Goal: Navigation & Orientation: Find specific page/section

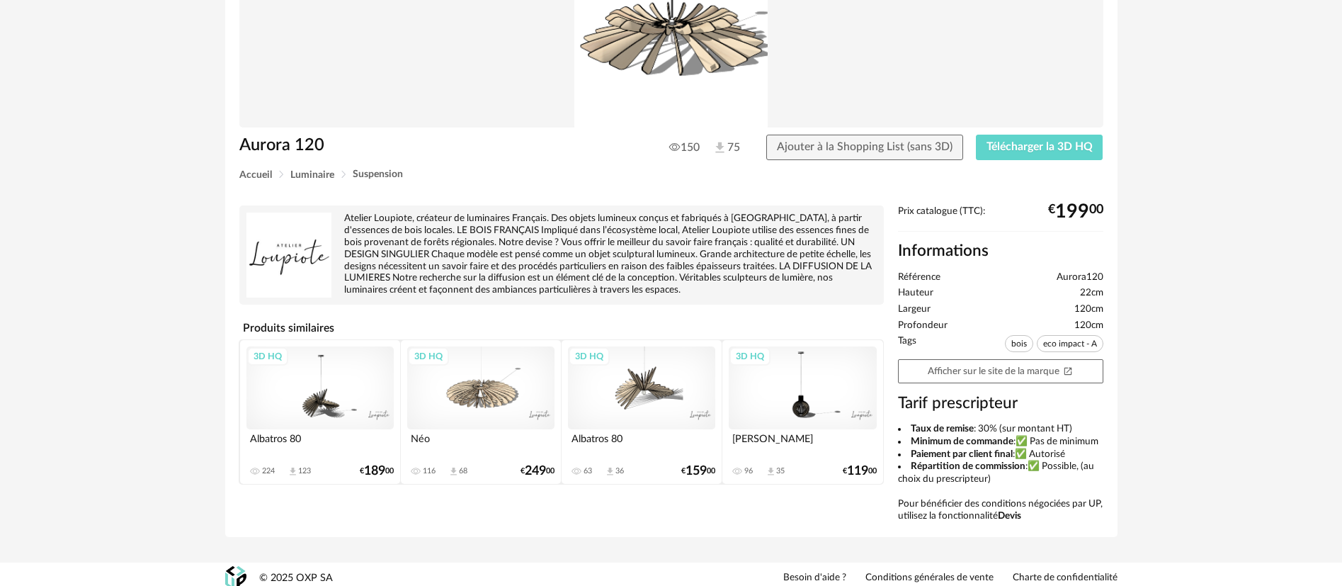
scroll to position [181, 0]
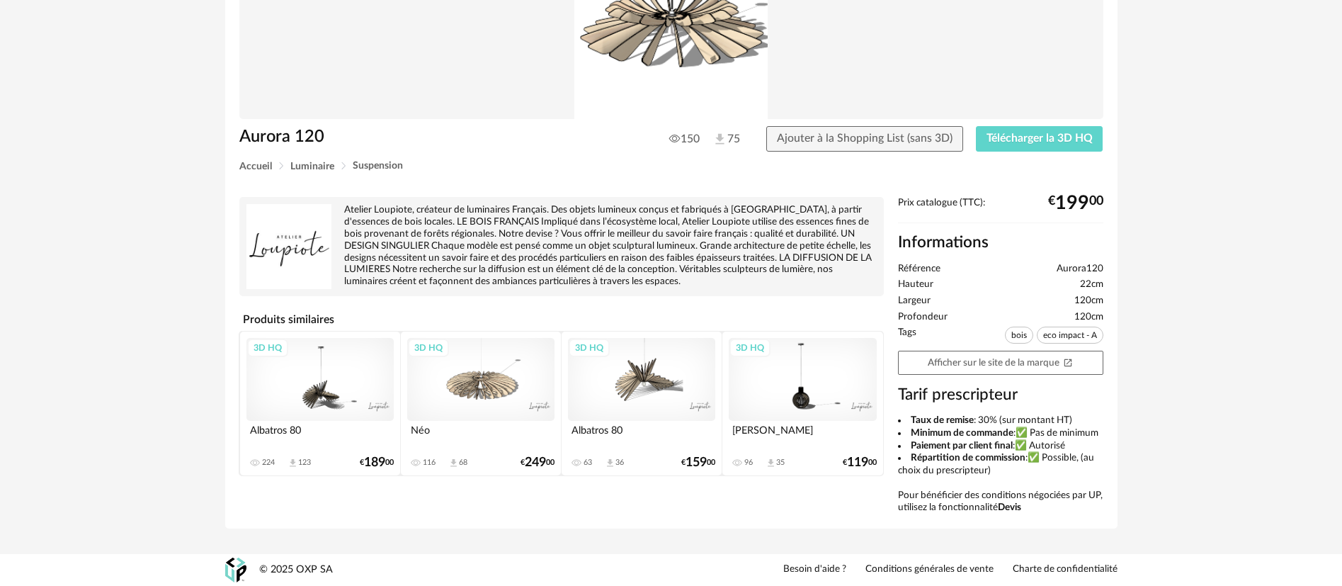
click at [1187, 349] on div "Retourner à la recherche Aurora 120 150 75 Ajouter à la Shopping List (sans 3D)…" at bounding box center [671, 205] width 1342 height 698
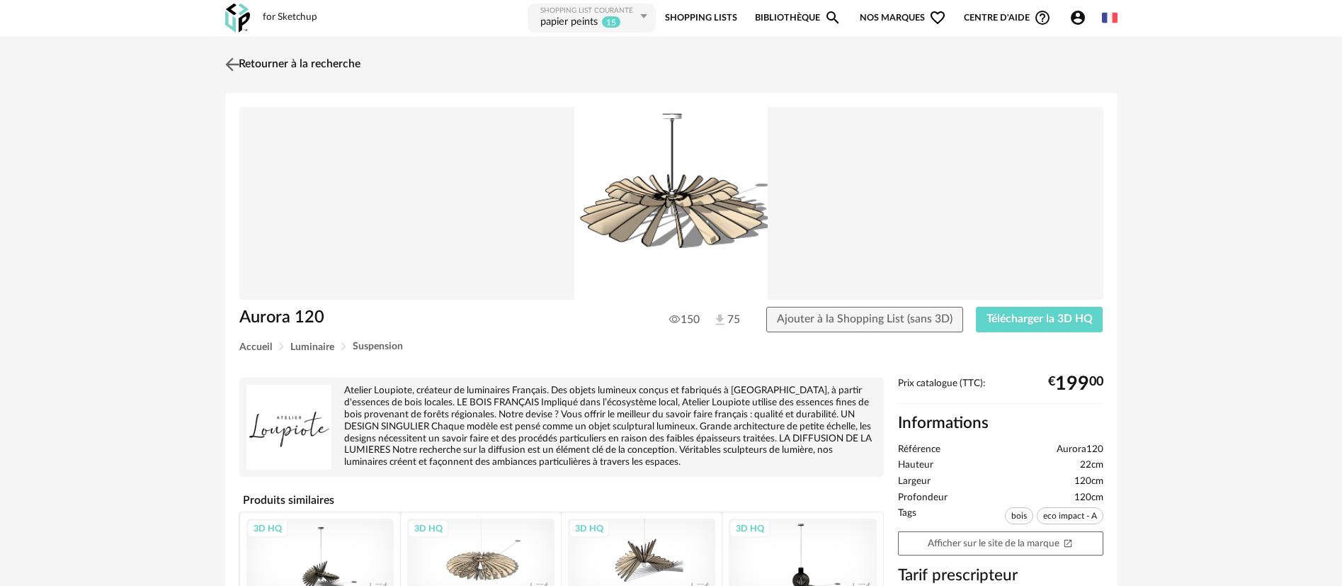
click at [358, 64] on link "Retourner à la recherche" at bounding box center [291, 64] width 139 height 31
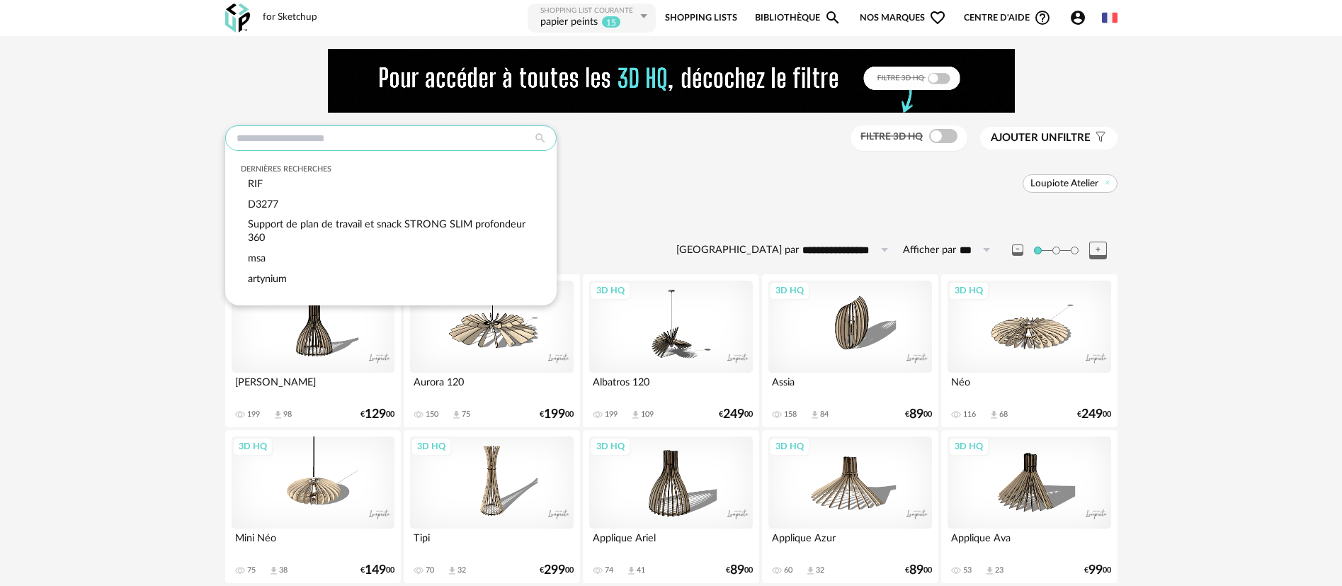
click at [350, 137] on input "text" at bounding box center [390, 137] width 331 height 25
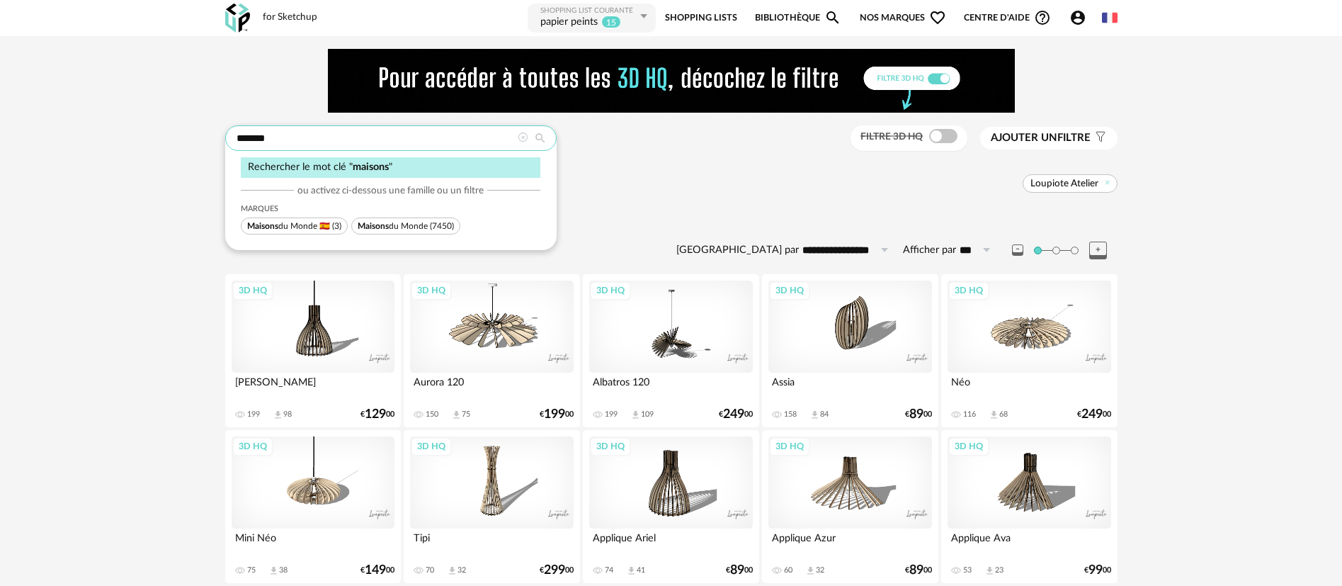
type input "*******"
click at [446, 227] on span "(7450)" at bounding box center [442, 226] width 24 height 8
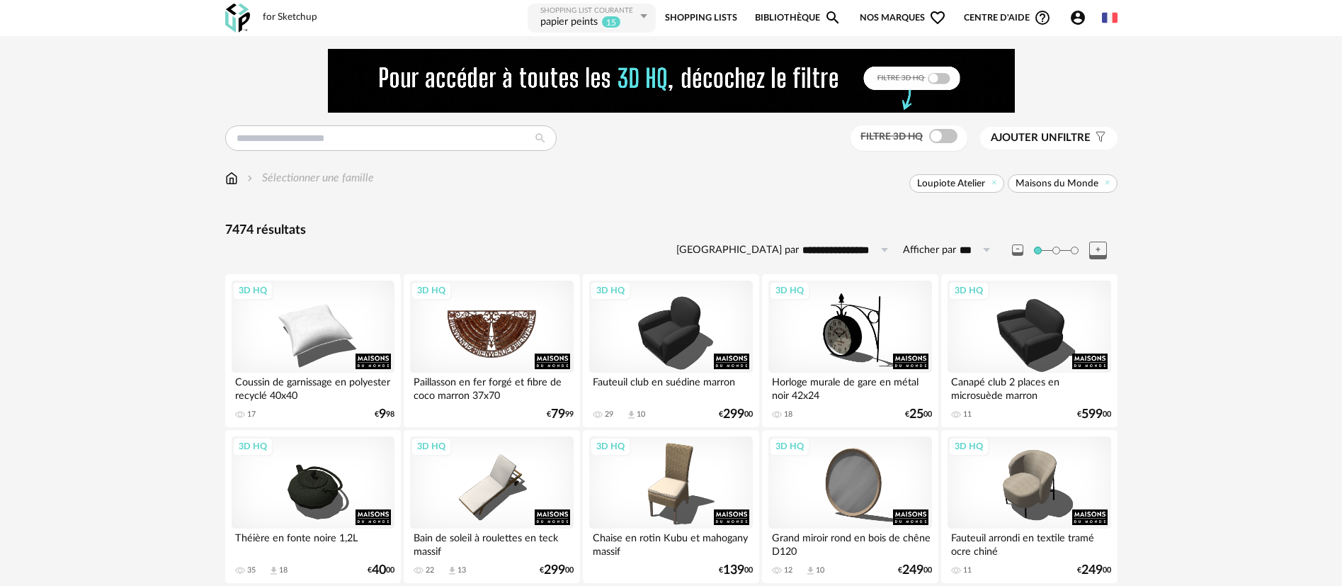
click at [486, 325] on div "3D HQ" at bounding box center [491, 326] width 163 height 92
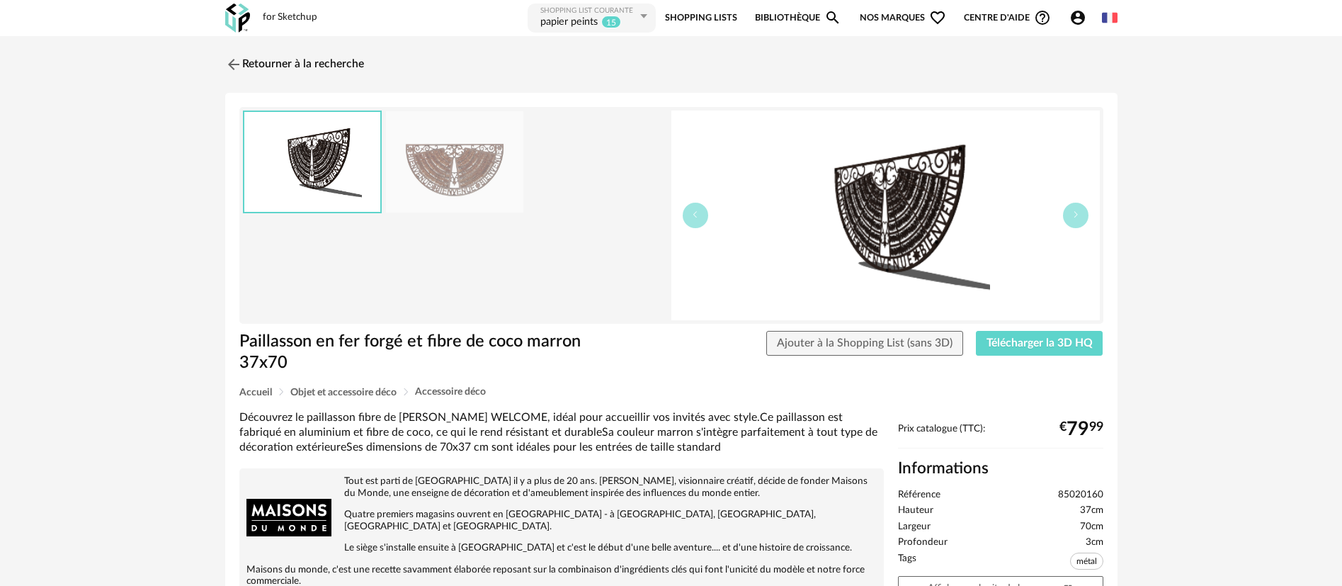
click at [1197, 287] on div "Retourner à la recherche Paillasson en fer forgé et fibre de coco marron 37x70 …" at bounding box center [671, 513] width 1342 height 954
